Goal: Task Accomplishment & Management: Use online tool/utility

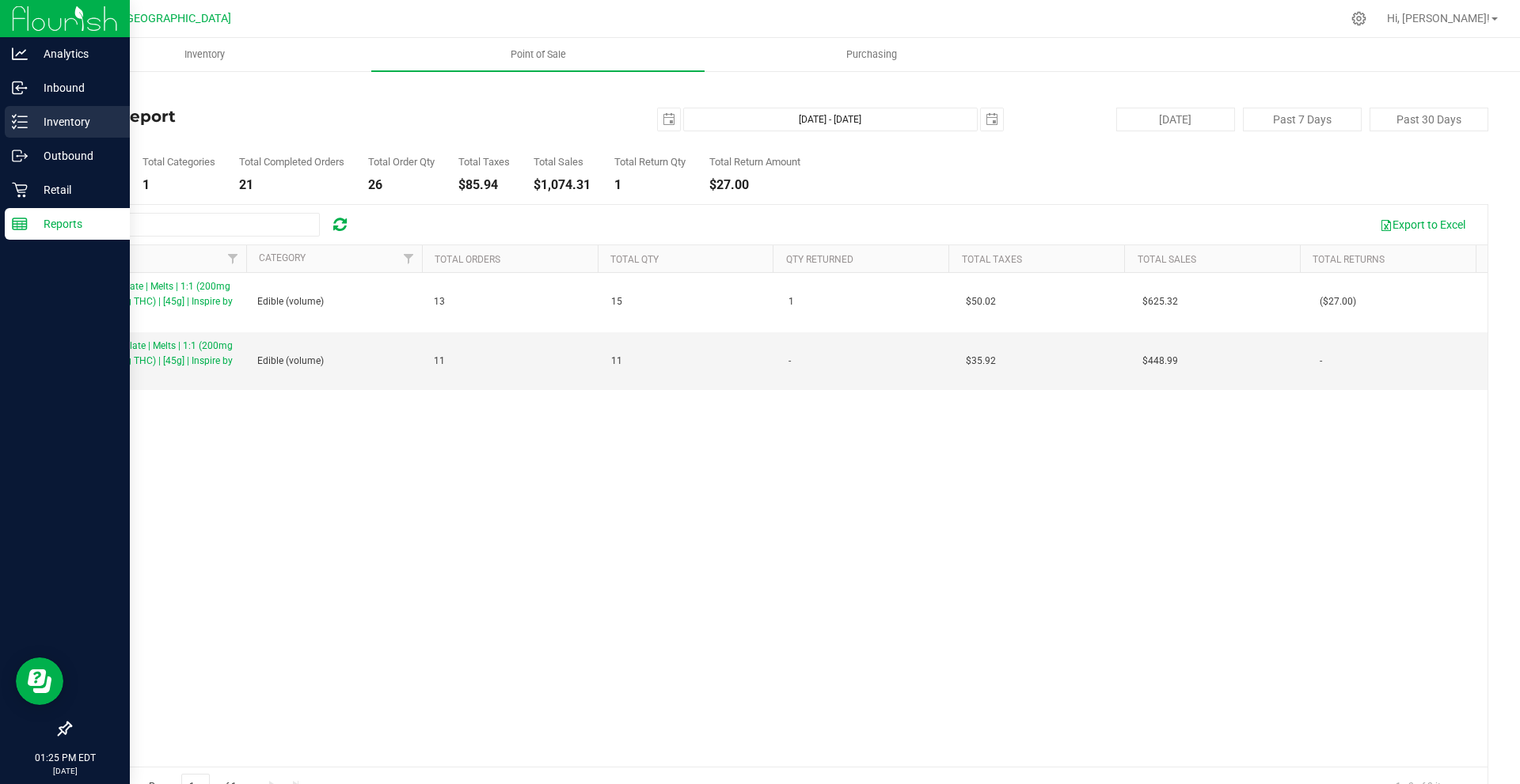
click at [64, 113] on p "Inventory" at bounding box center [75, 122] width 95 height 19
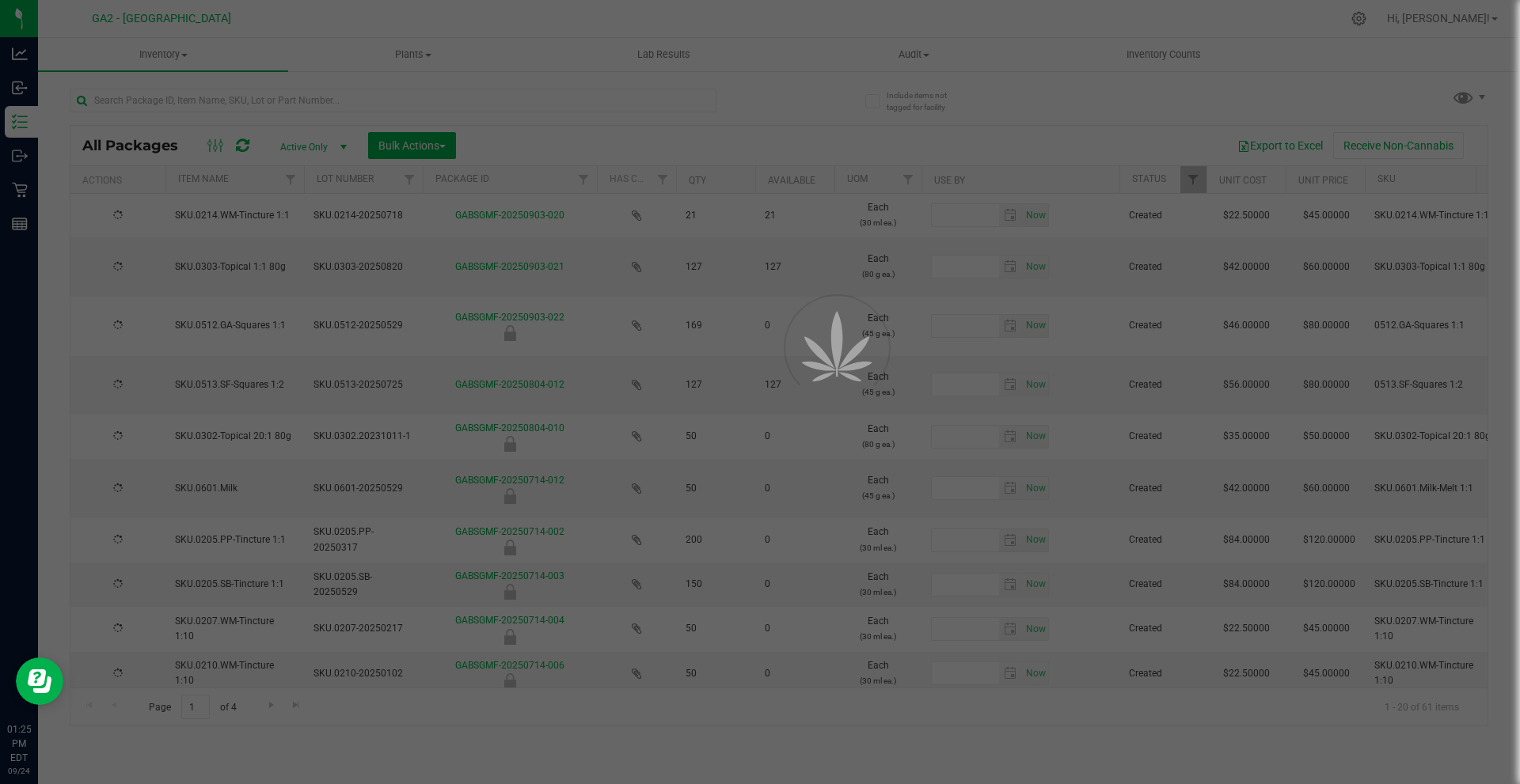
drag, startPoint x: 128, startPoint y: 117, endPoint x: 241, endPoint y: 108, distance: 113.4
click at [241, 108] on div at bounding box center [760, 392] width 1520 height 784
type input "[DATE]"
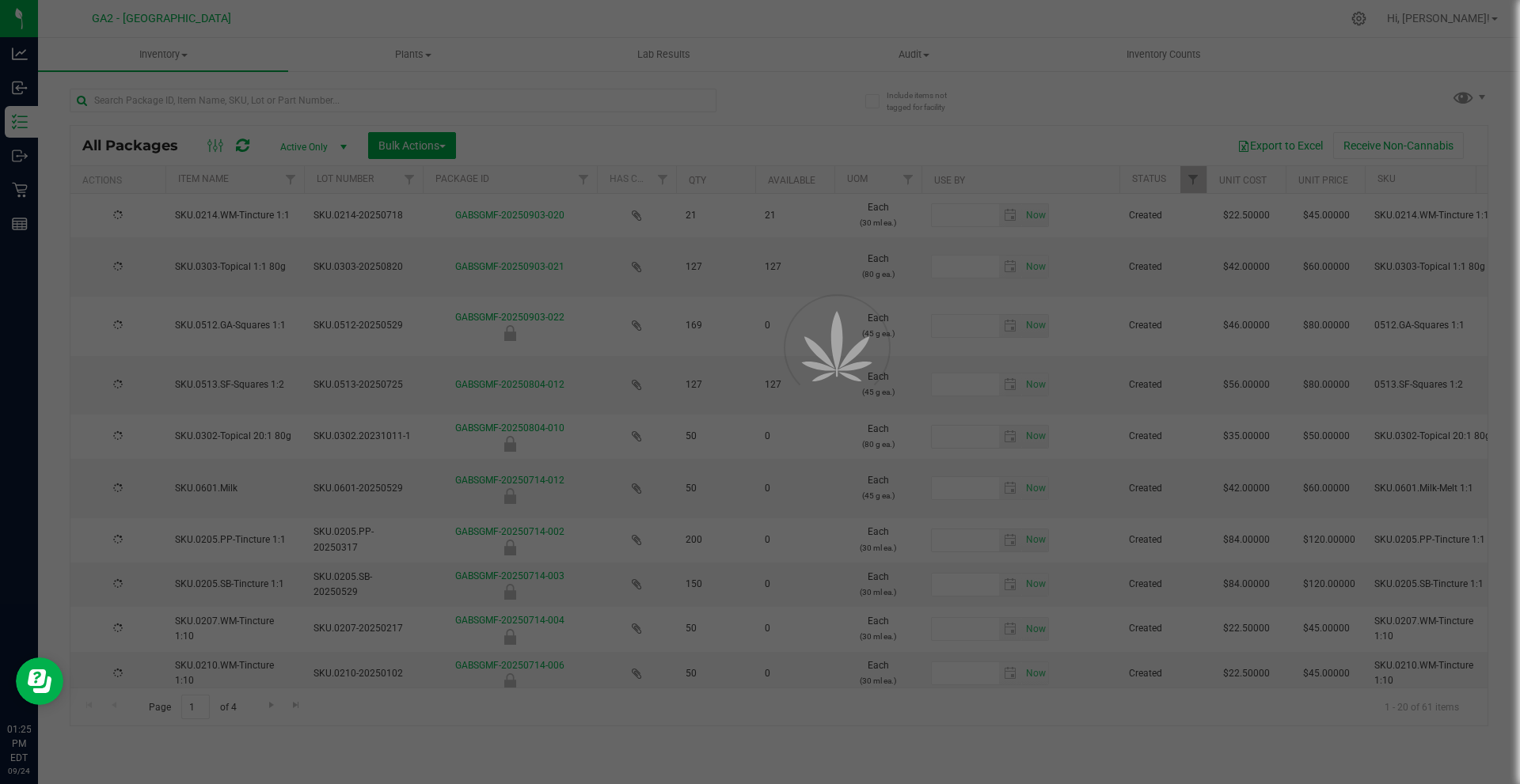
type input "[DATE]"
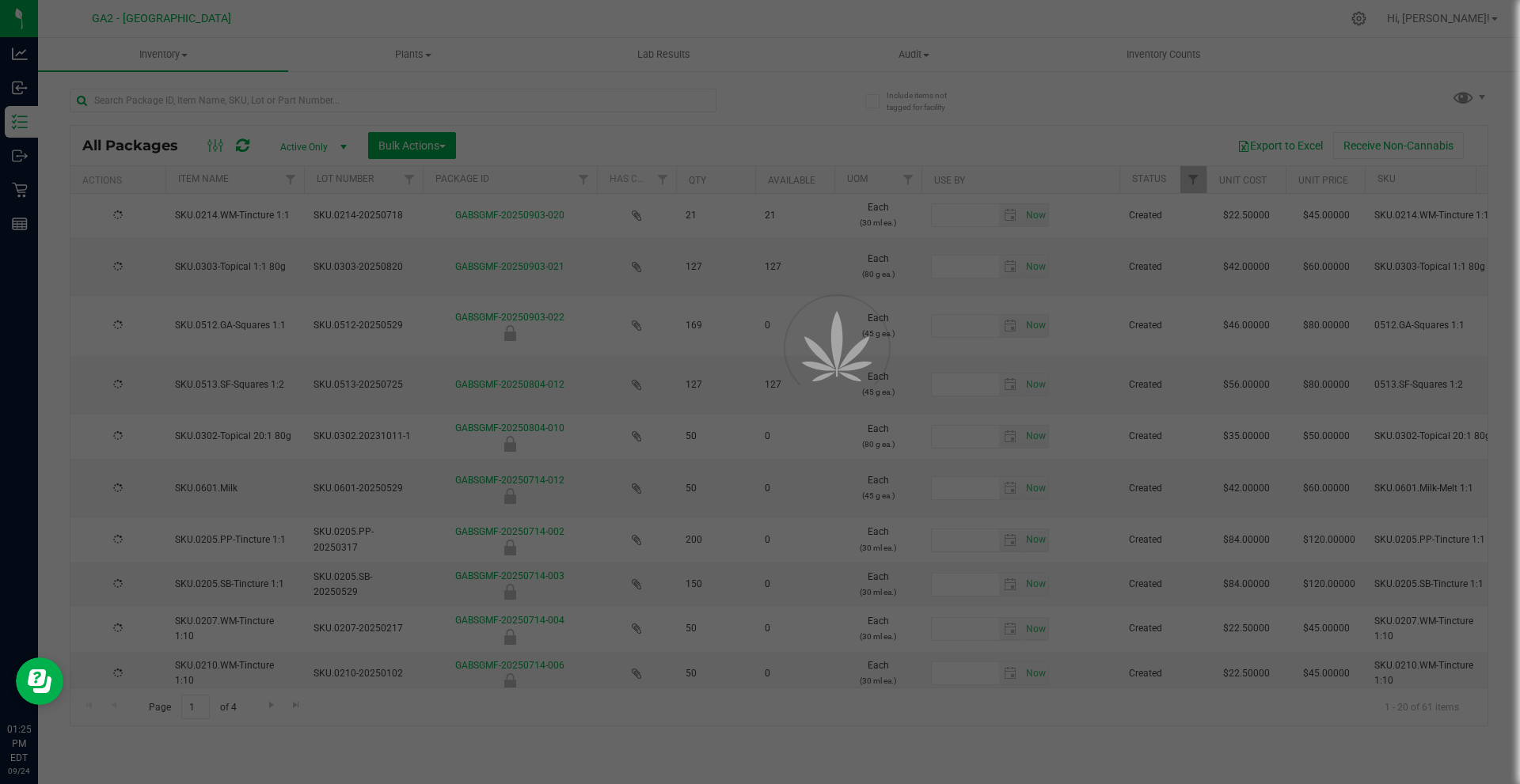
type input "[DATE]"
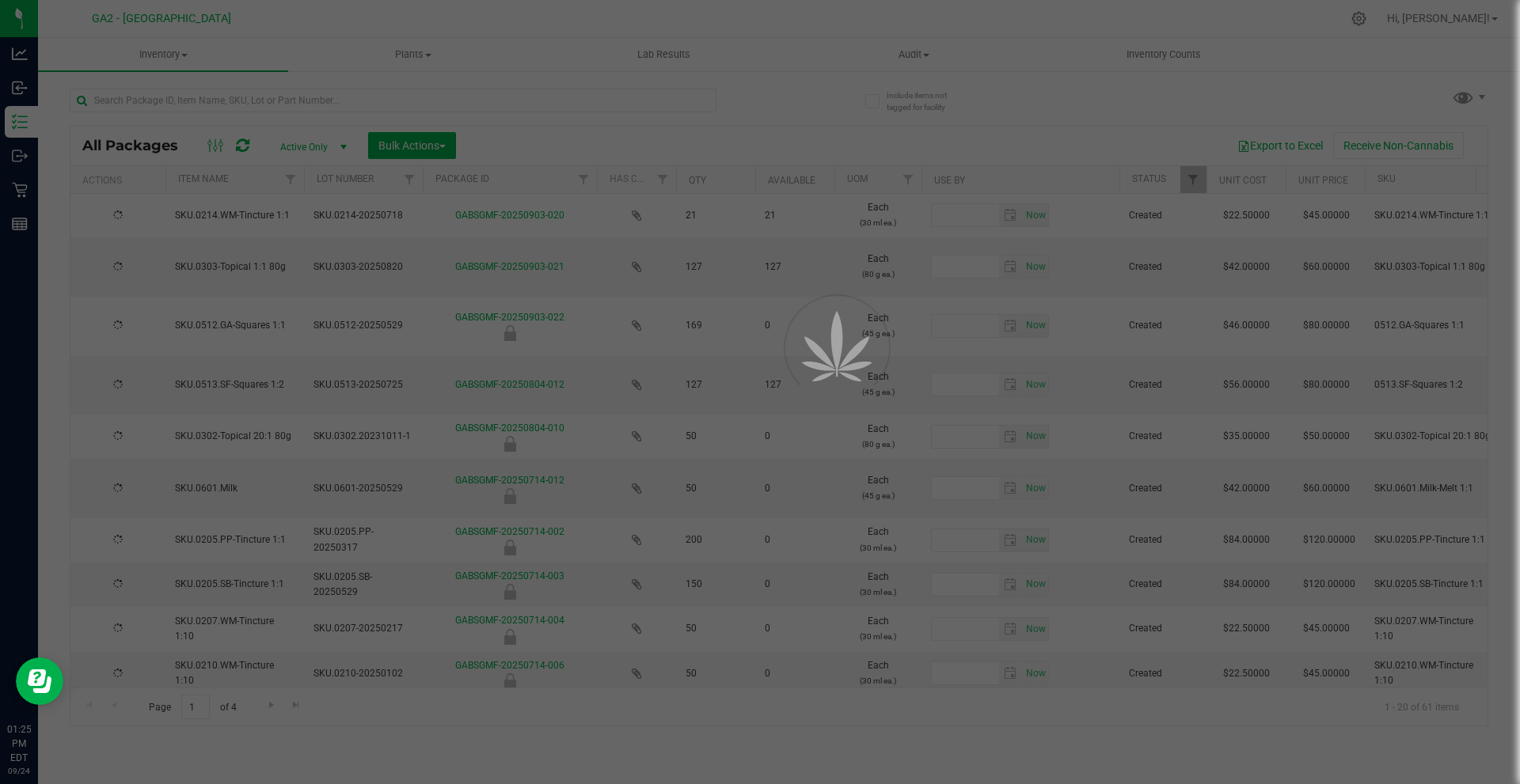
type input "[DATE]"
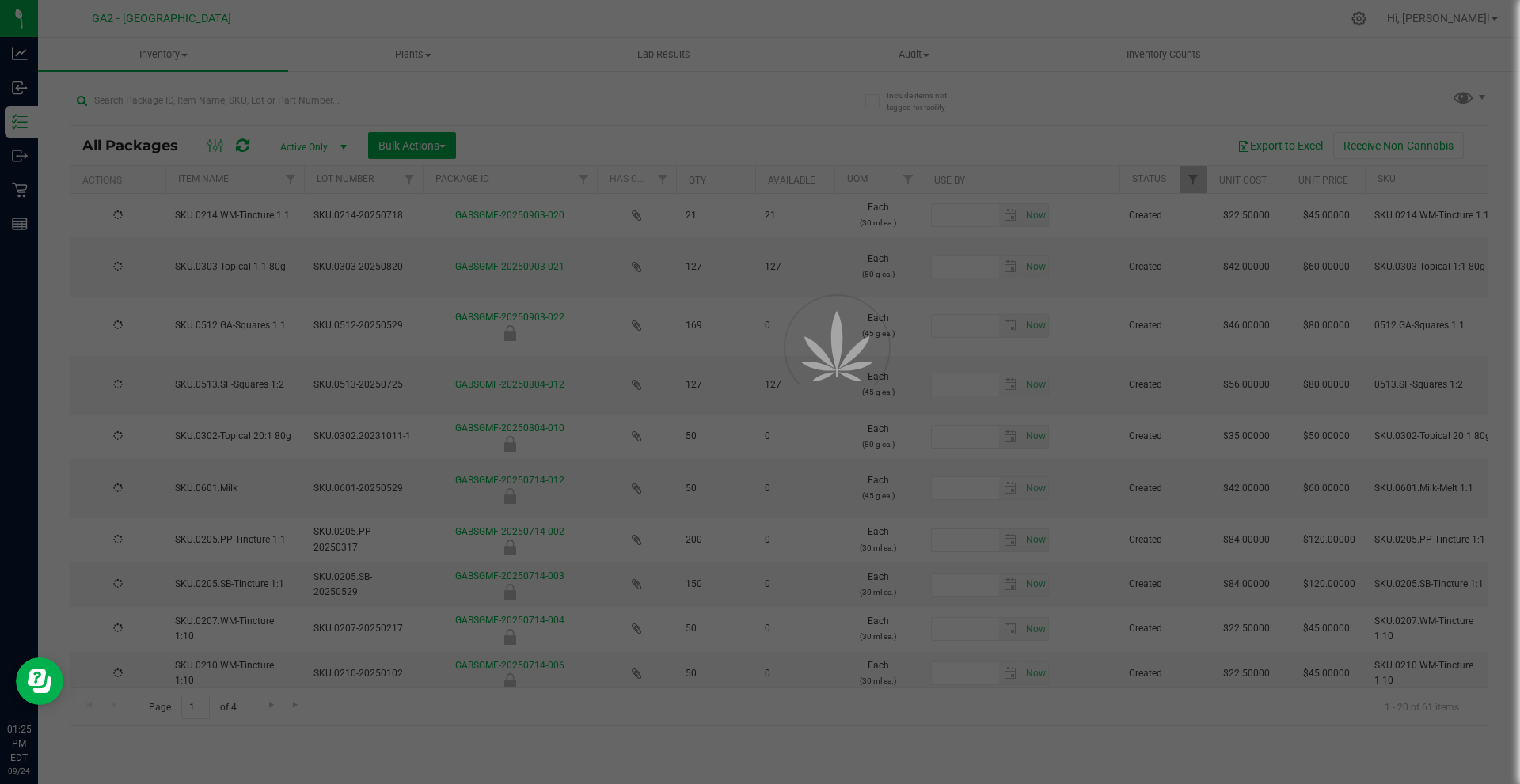
type input "[DATE]"
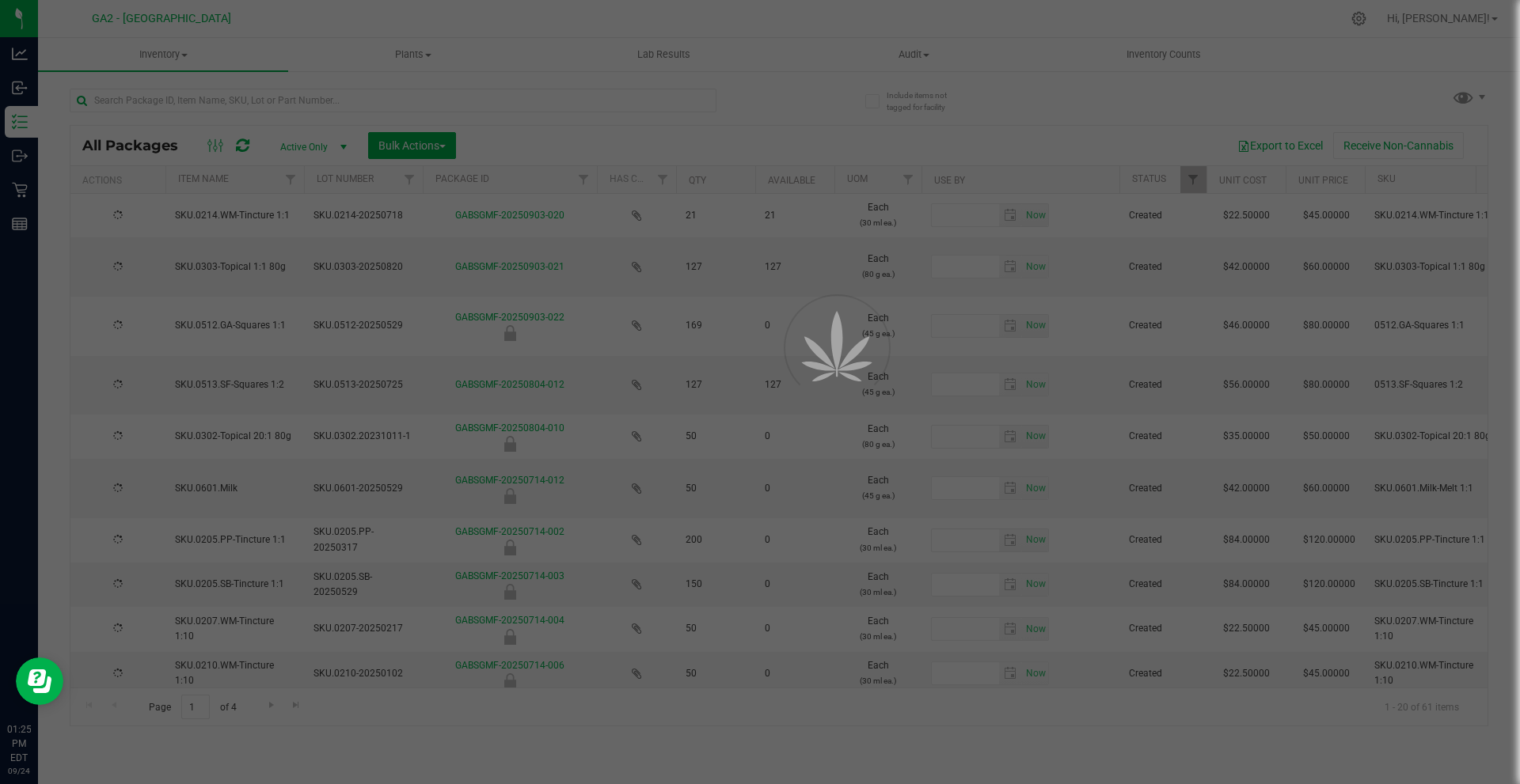
type input "[DATE]"
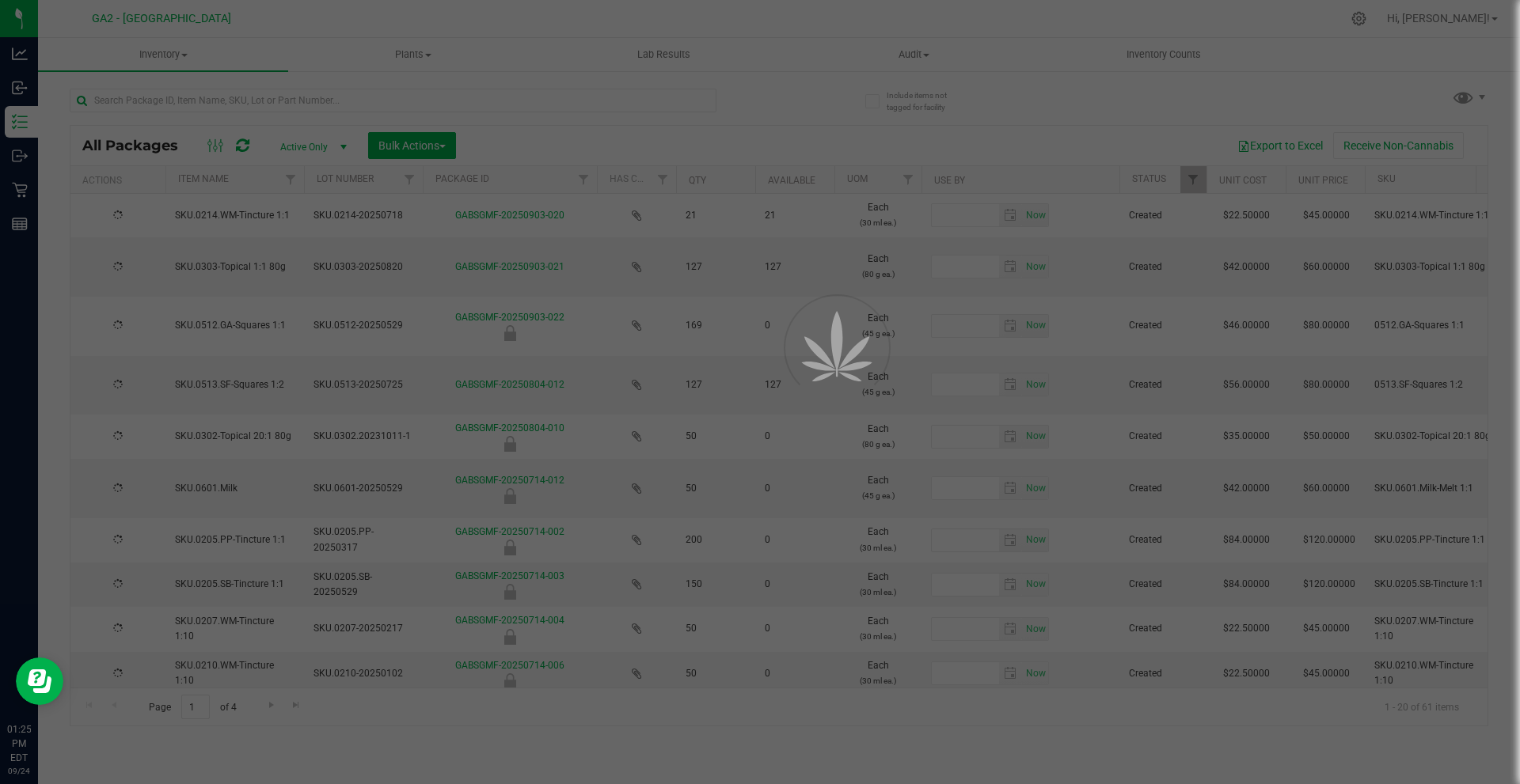
type input "[DATE]"
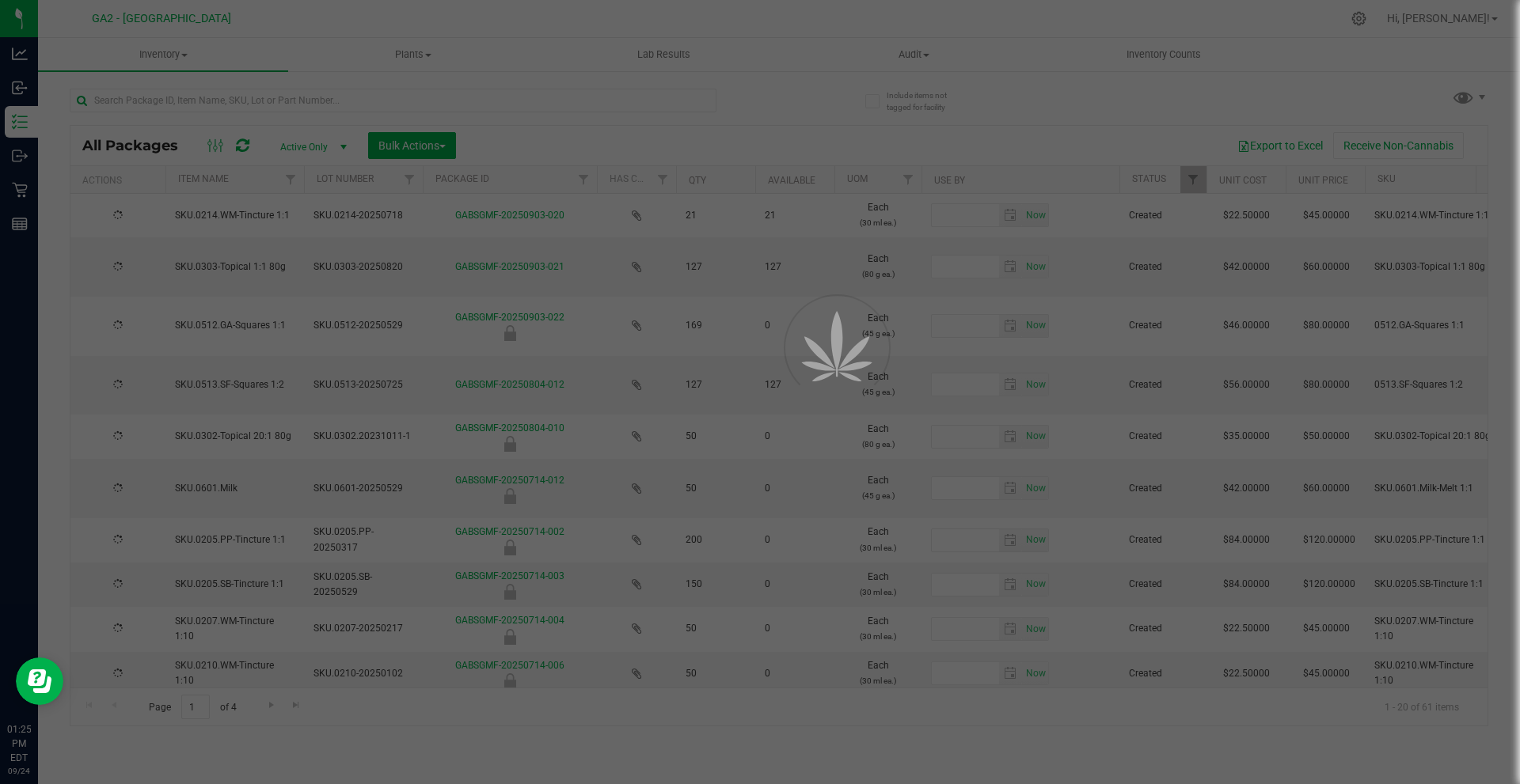
type input "[DATE]"
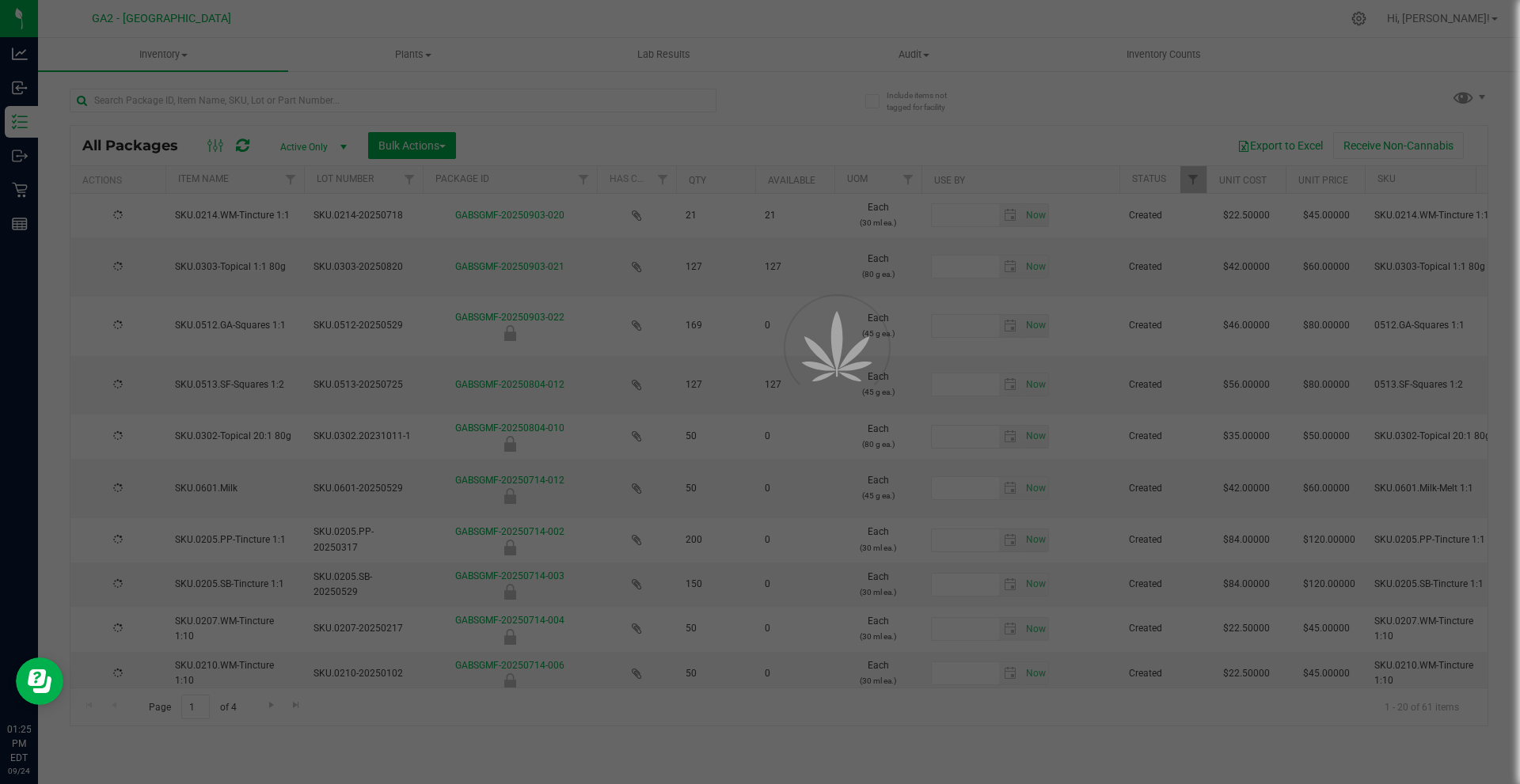
type input "[DATE]"
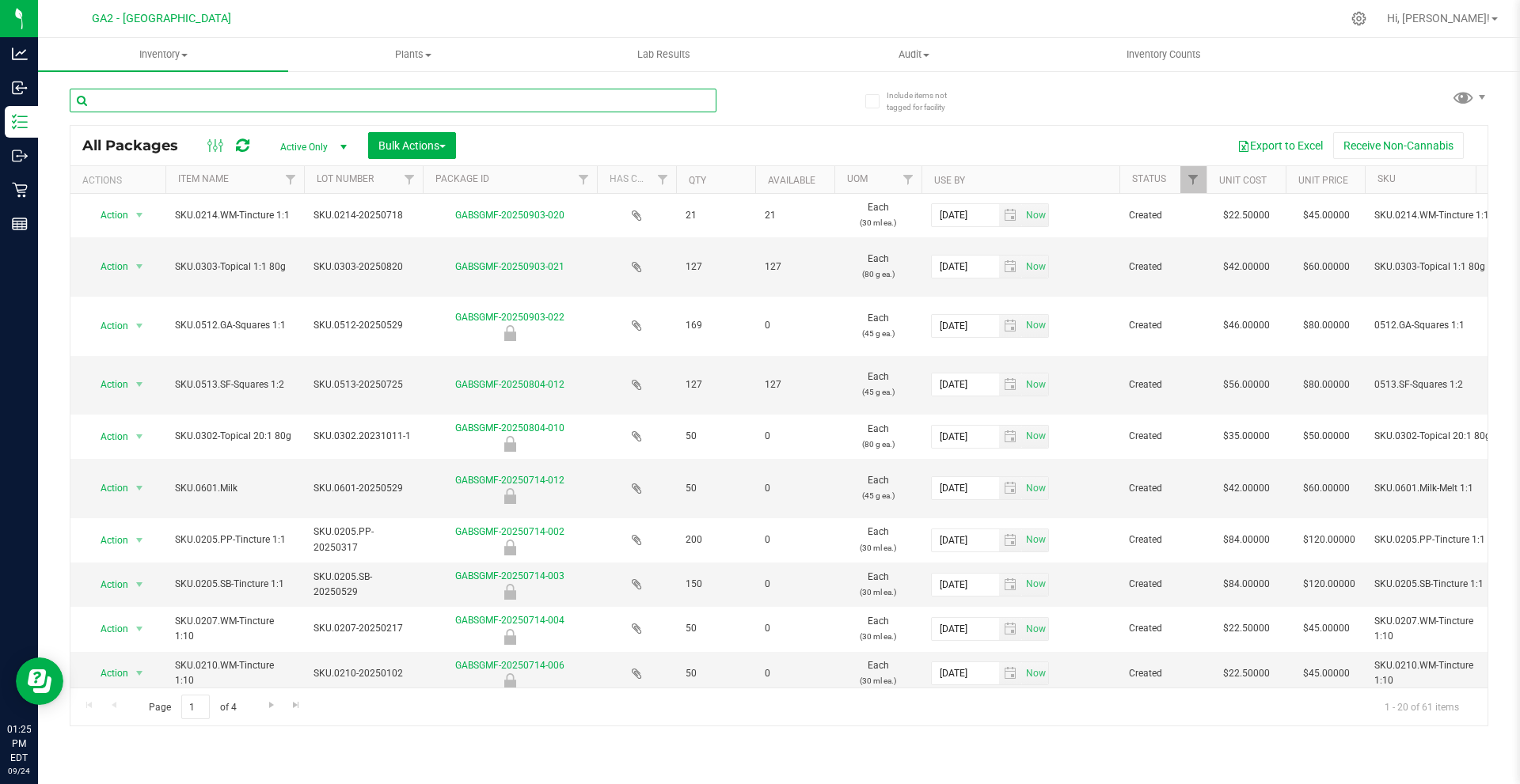
click at [241, 108] on input "text" at bounding box center [393, 101] width 647 height 24
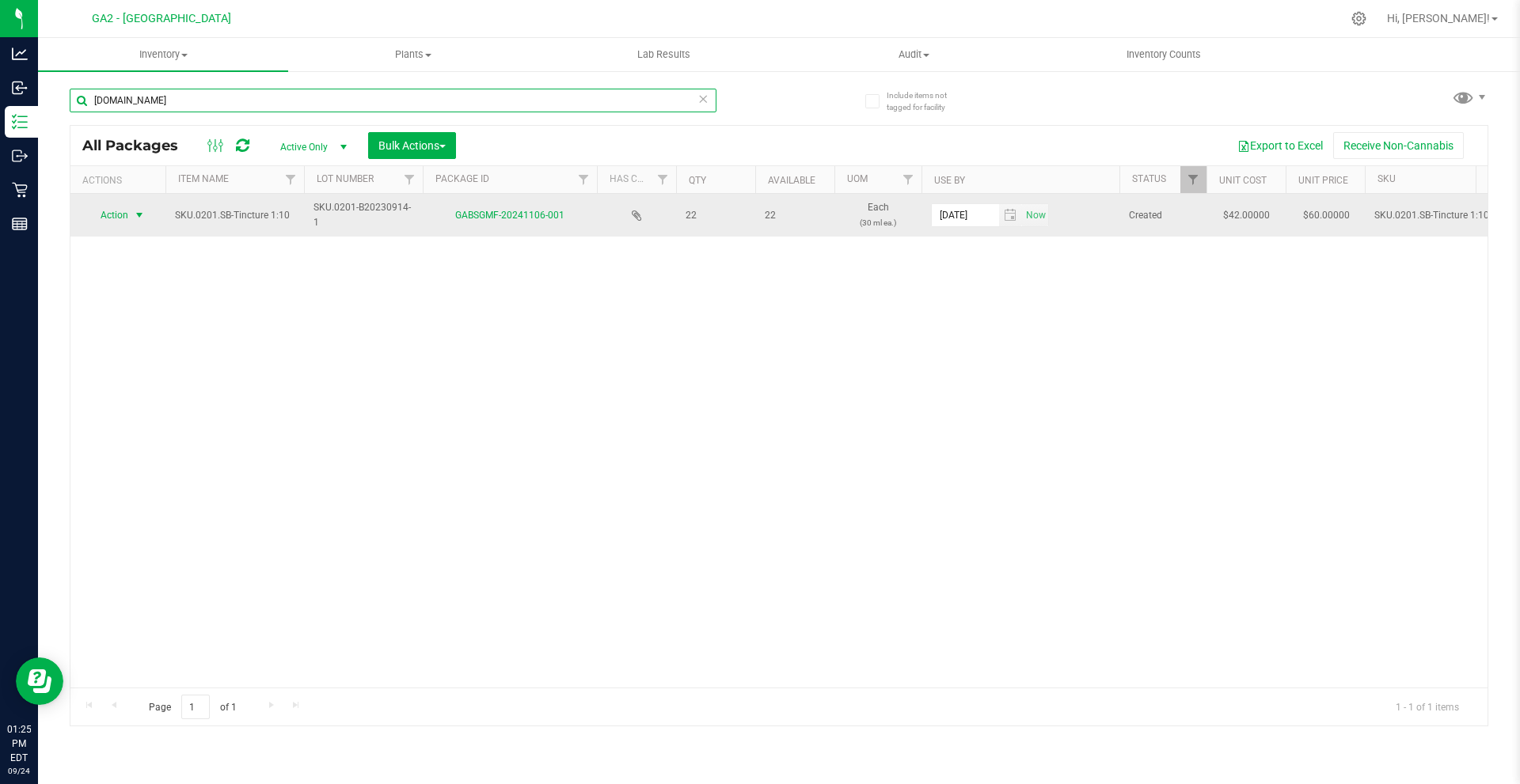
type input "[DOMAIN_NAME]"
click at [120, 217] on span "Action" at bounding box center [108, 215] width 42 height 22
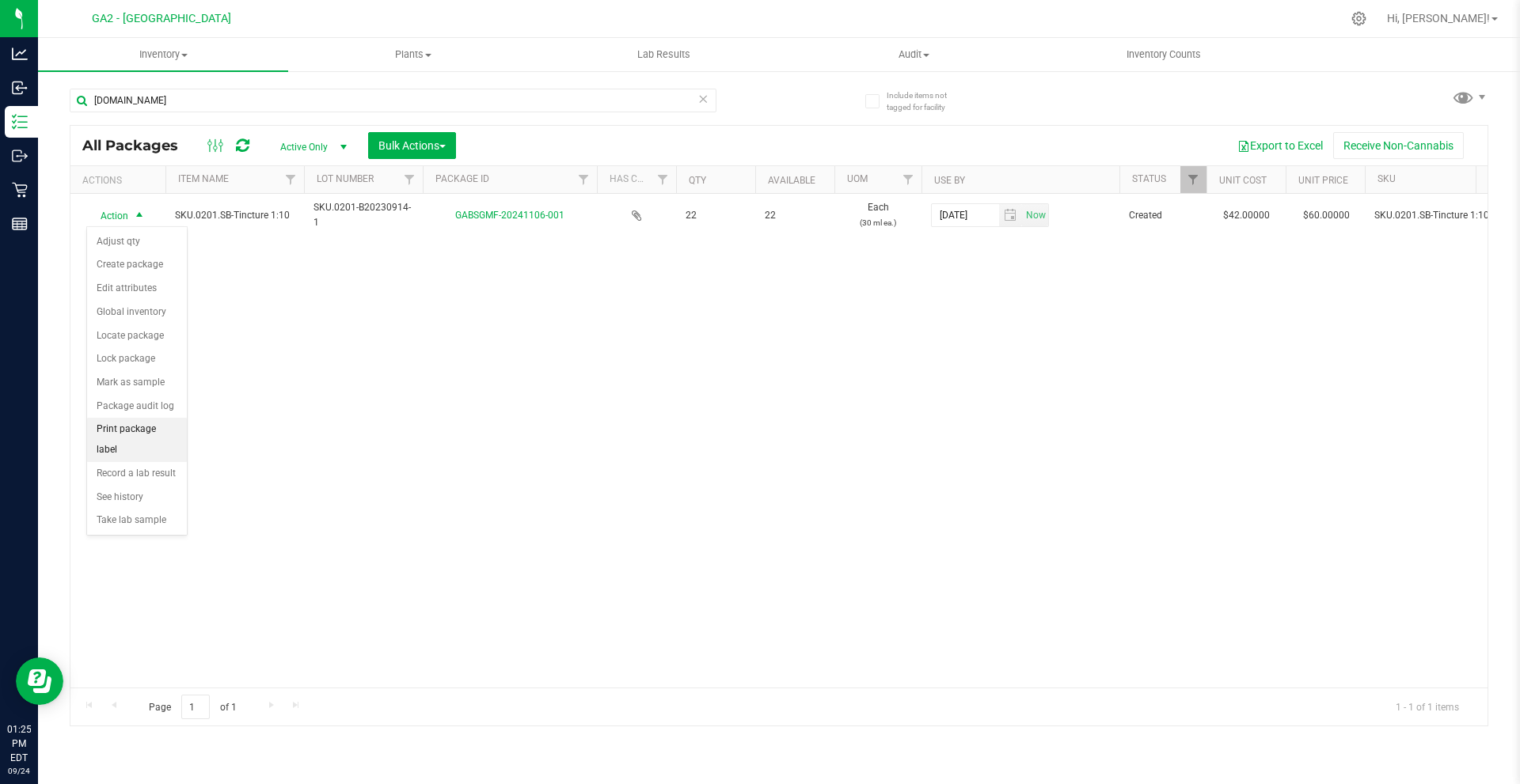
click at [166, 429] on li "Print package label" at bounding box center [137, 439] width 100 height 43
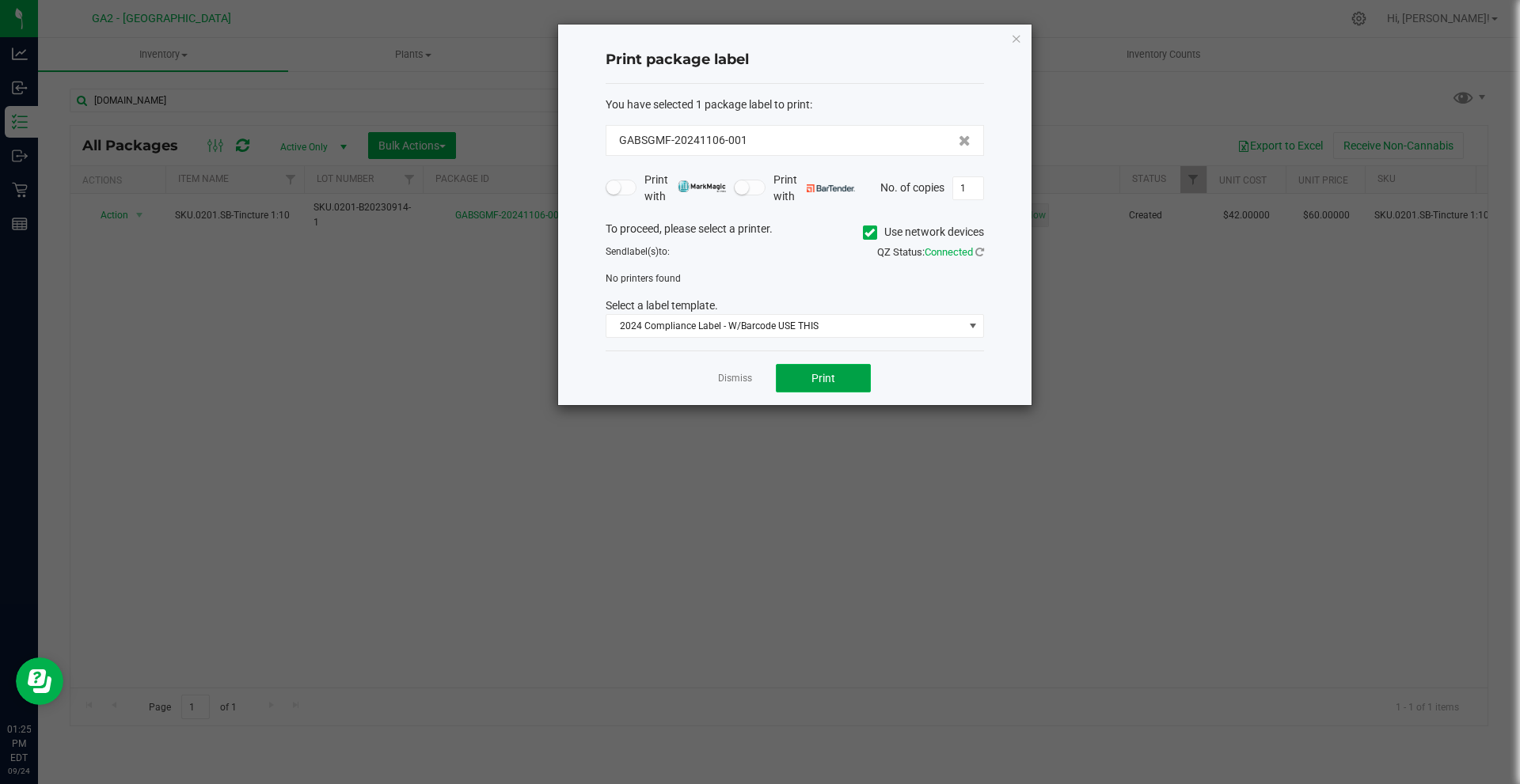
click at [837, 383] on button "Print" at bounding box center [823, 378] width 95 height 29
click at [869, 224] on span "Use network devices" at bounding box center [923, 233] width 121 height 24
click at [871, 233] on icon at bounding box center [870, 233] width 10 height 0
click at [0, 0] on input "Use network devices" at bounding box center [0, 0] width 0 height 0
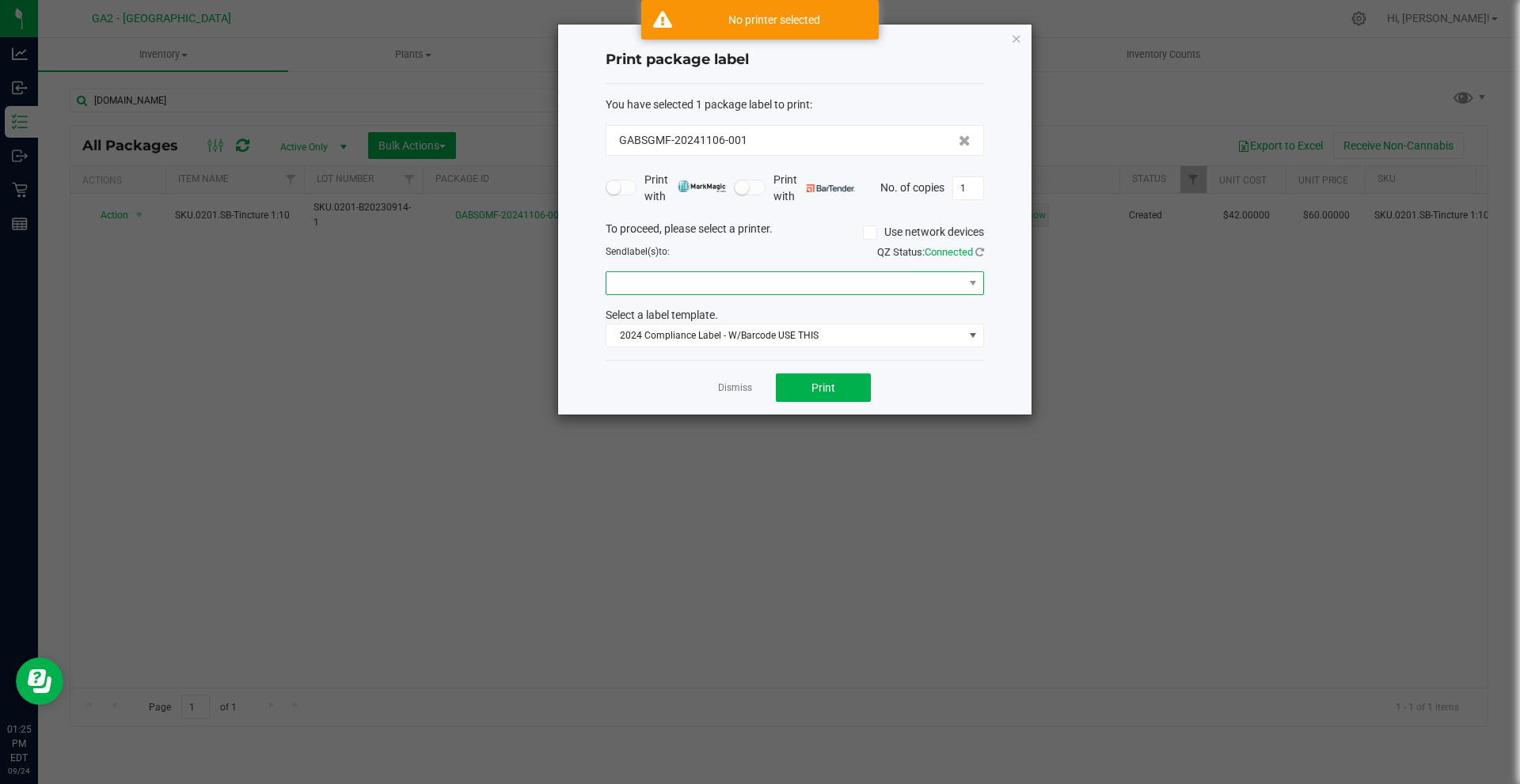
click at [662, 273] on span at bounding box center [785, 284] width 357 height 22
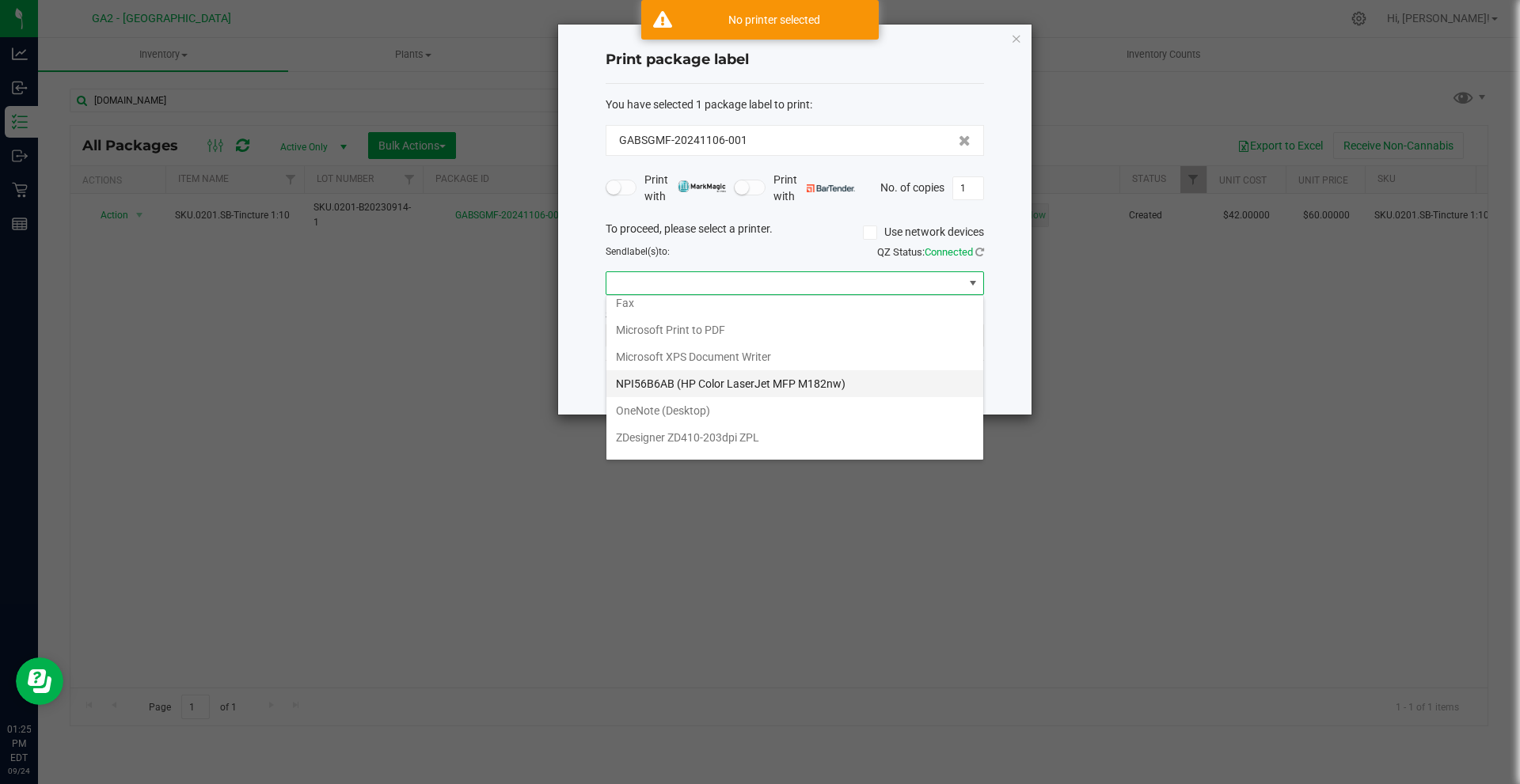
scroll to position [57, 0]
click at [747, 447] on ZPL "ZDesigner ZD410-300dpi ZPL" at bounding box center [794, 444] width 377 height 27
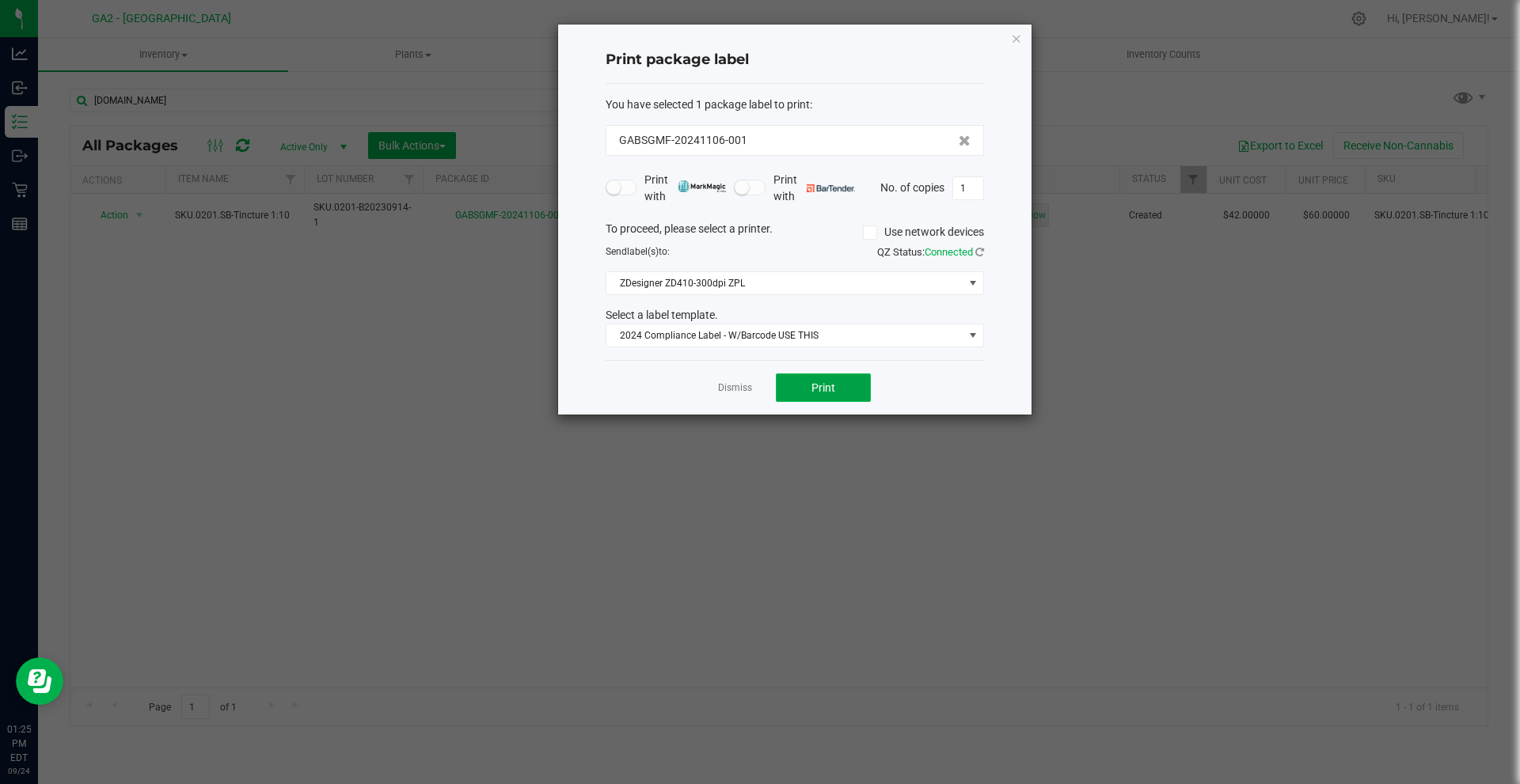
click at [839, 384] on button "Print" at bounding box center [823, 388] width 95 height 29
click at [1017, 43] on icon "button" at bounding box center [1016, 38] width 11 height 19
